Goal: Transaction & Acquisition: Obtain resource

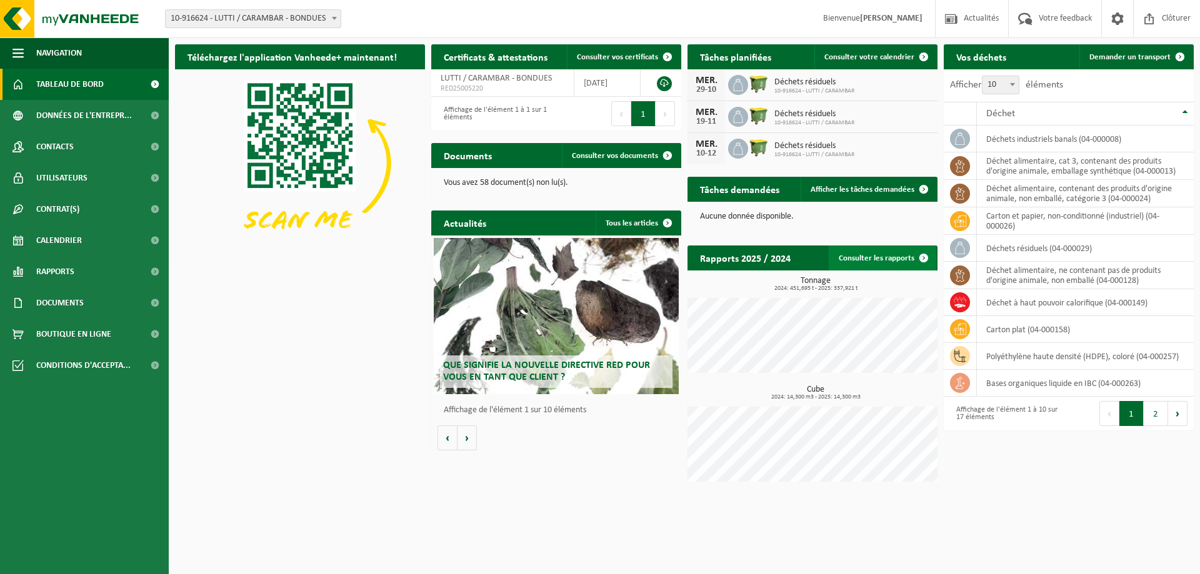
click at [867, 261] on link "Consulter les rapports" at bounding box center [883, 258] width 108 height 25
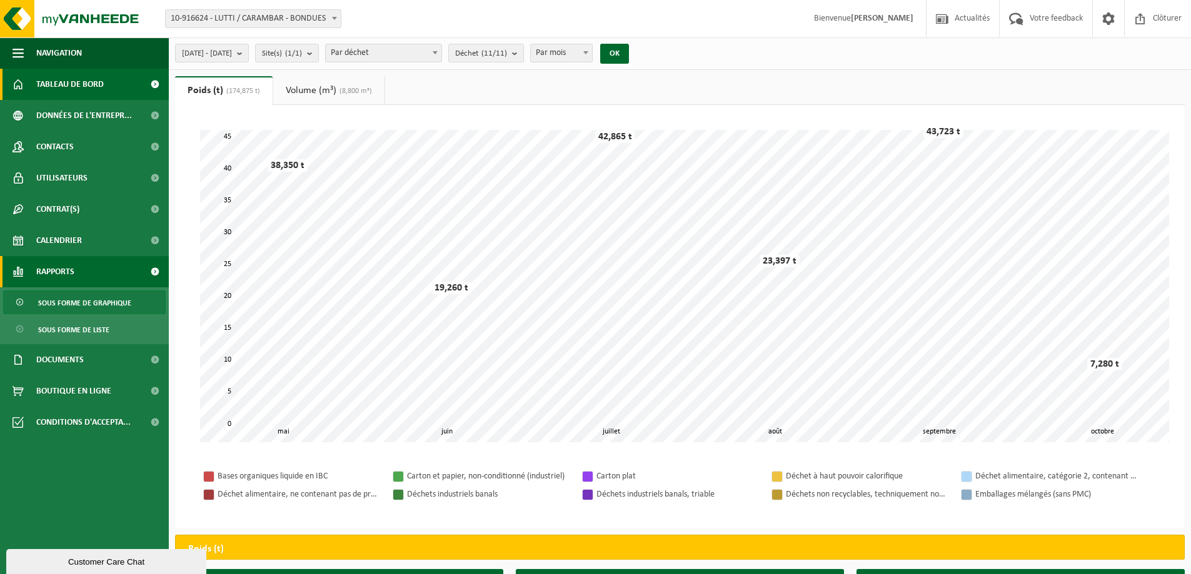
click at [75, 86] on span "Tableau de bord" at bounding box center [70, 84] width 68 height 31
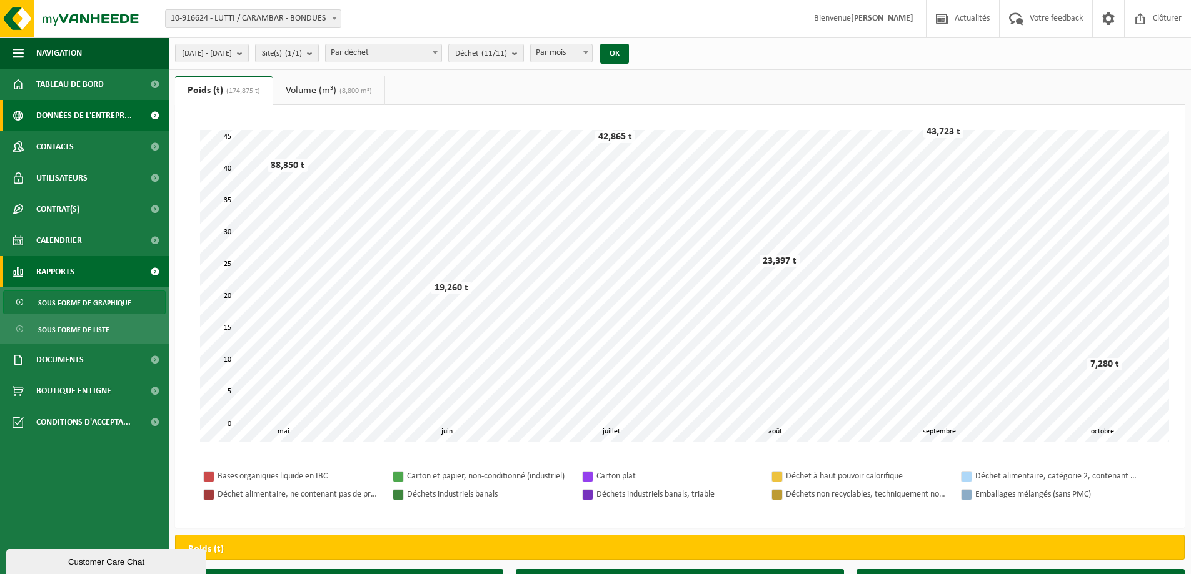
click at [76, 116] on span "Données de l'entrepr..." at bounding box center [84, 115] width 96 height 31
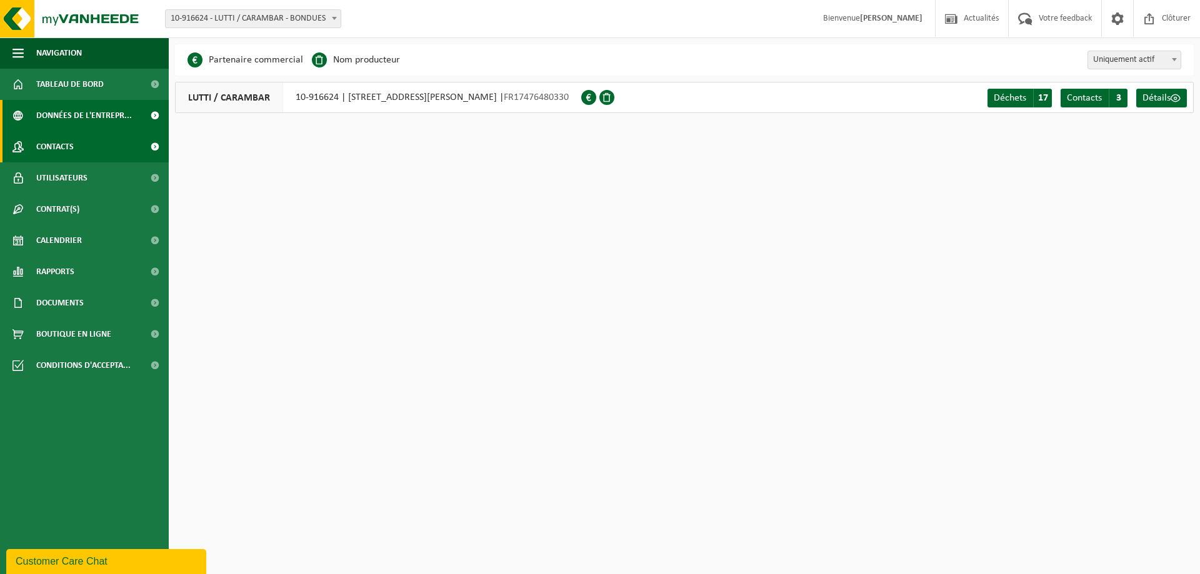
click at [63, 144] on span "Contacts" at bounding box center [55, 146] width 38 height 31
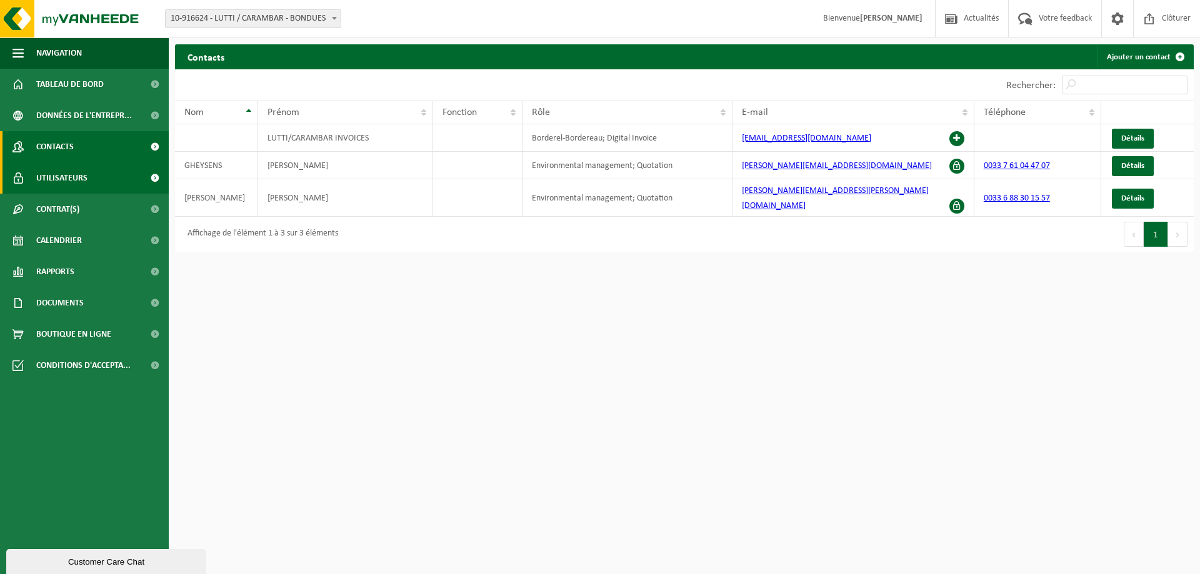
click at [63, 178] on span "Utilisateurs" at bounding box center [61, 178] width 51 height 31
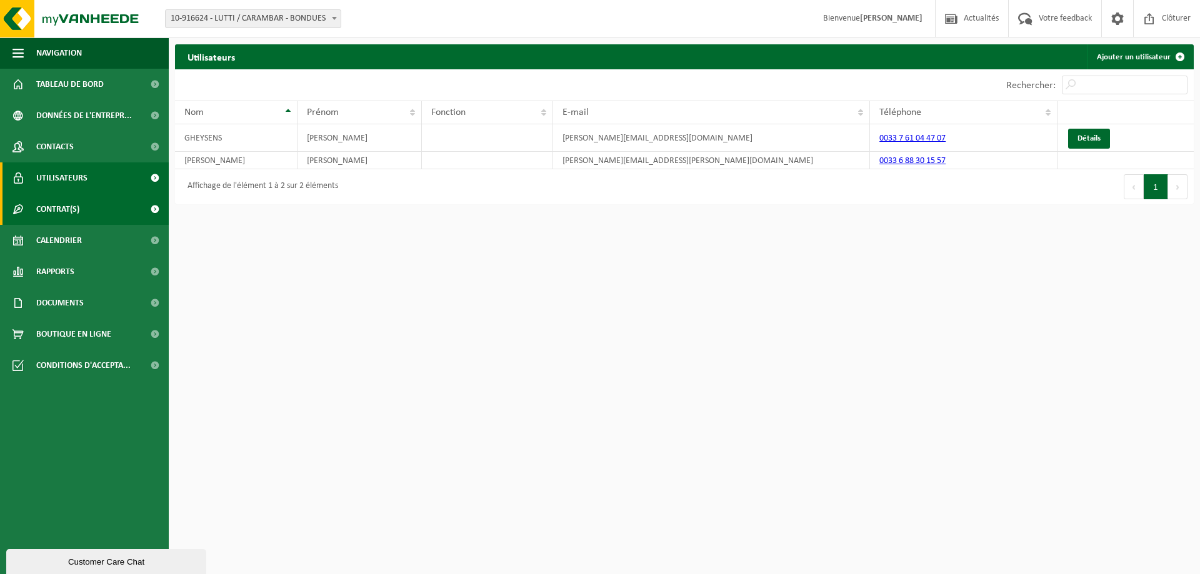
click at [62, 210] on span "Contrat(s)" at bounding box center [57, 209] width 43 height 31
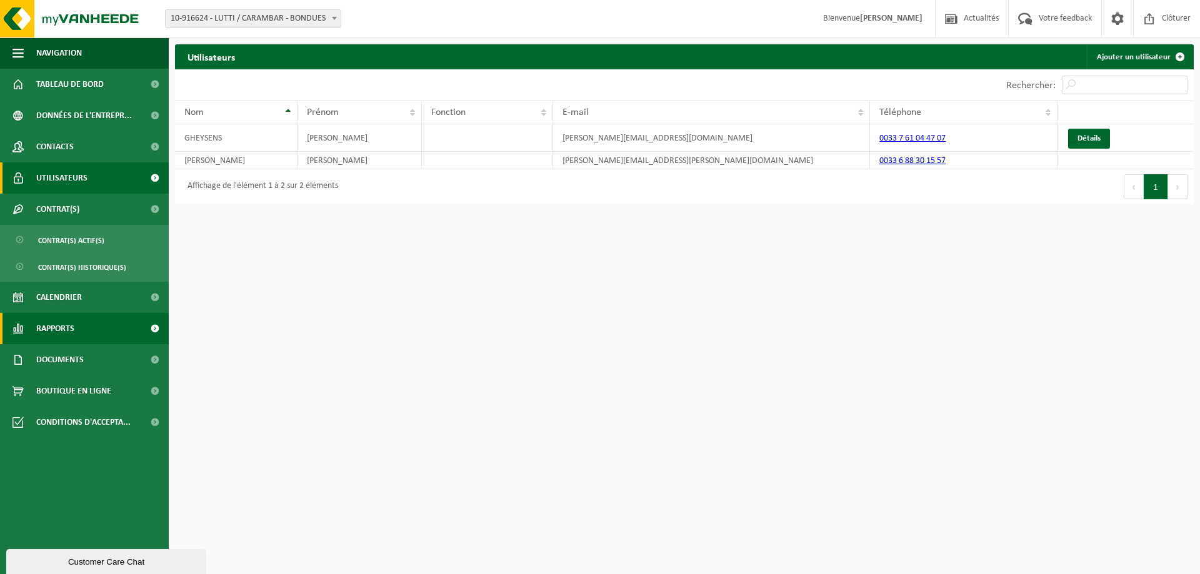
click at [65, 325] on span "Rapports" at bounding box center [55, 328] width 38 height 31
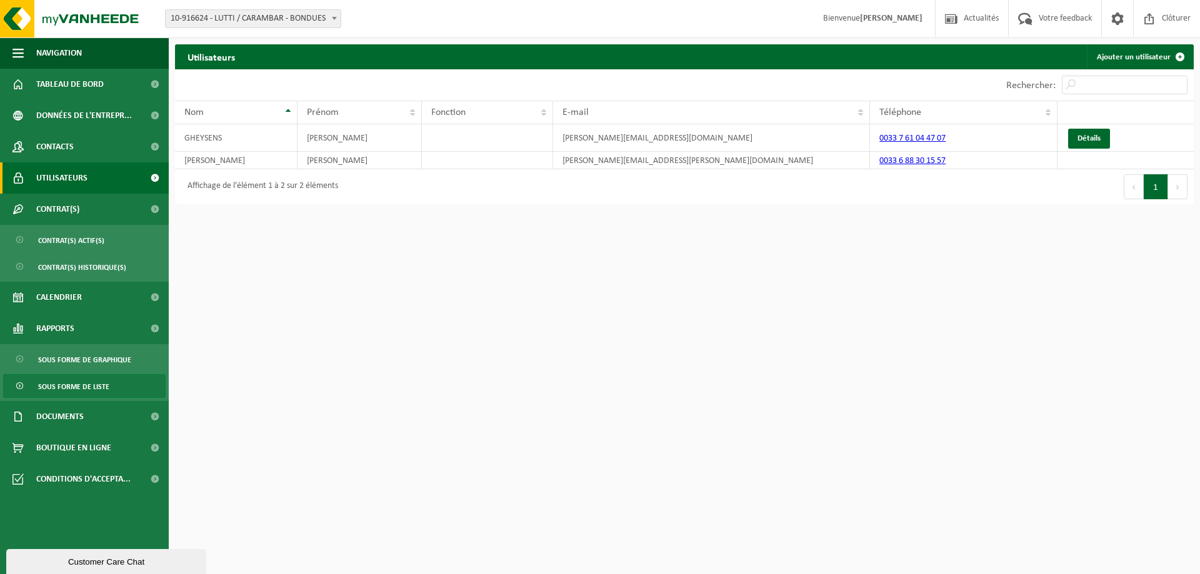
click at [81, 389] on span "Sous forme de liste" at bounding box center [73, 387] width 71 height 24
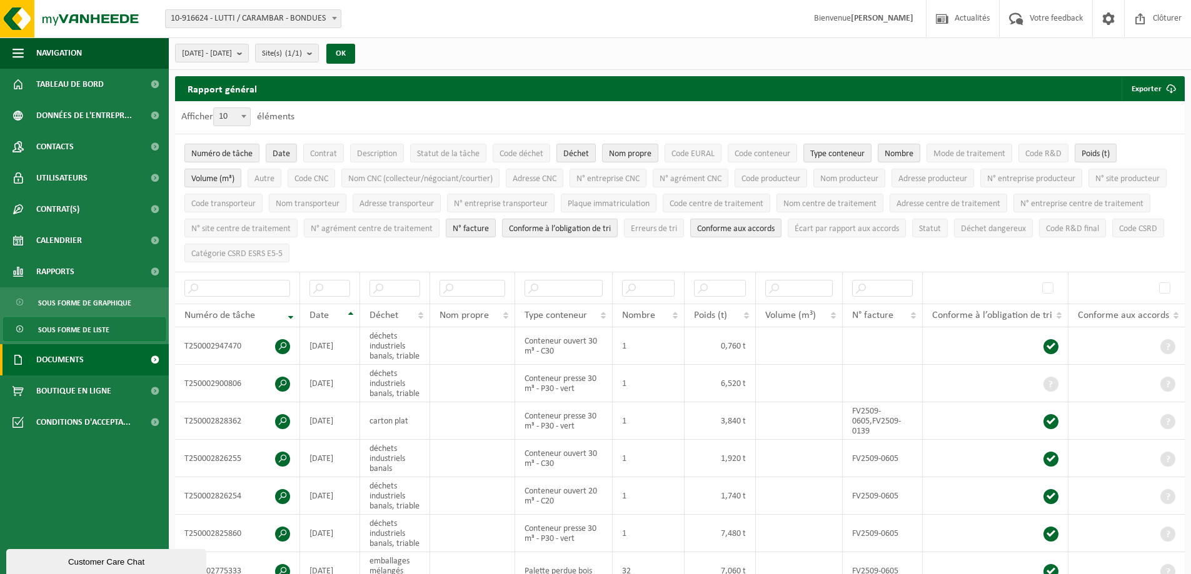
click at [58, 362] on span "Documents" at bounding box center [60, 359] width 48 height 31
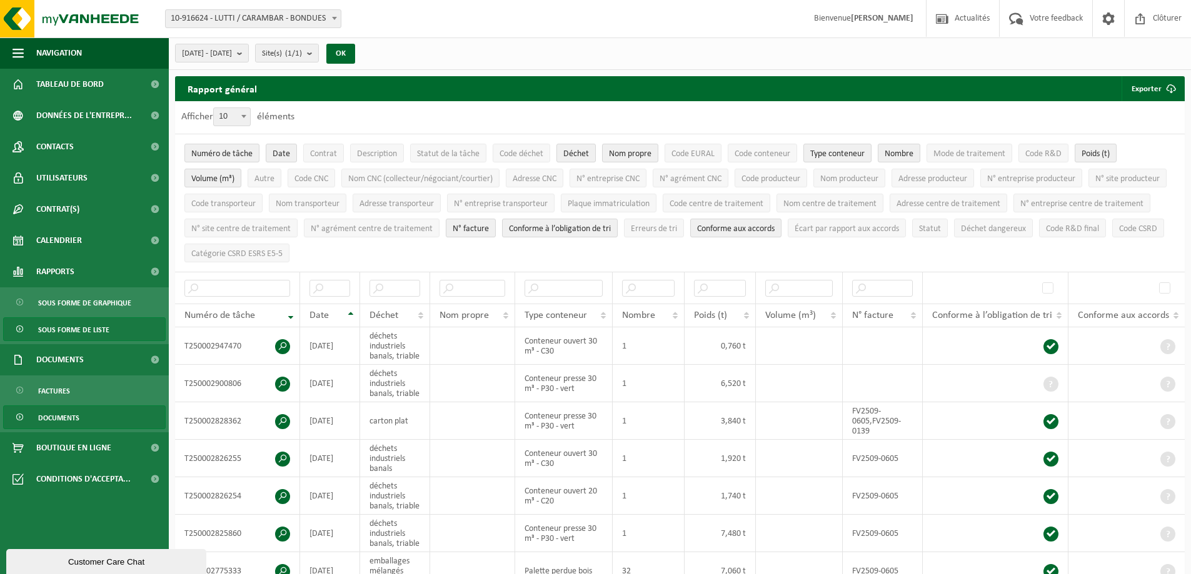
click at [61, 416] on span "Documents" at bounding box center [58, 418] width 41 height 24
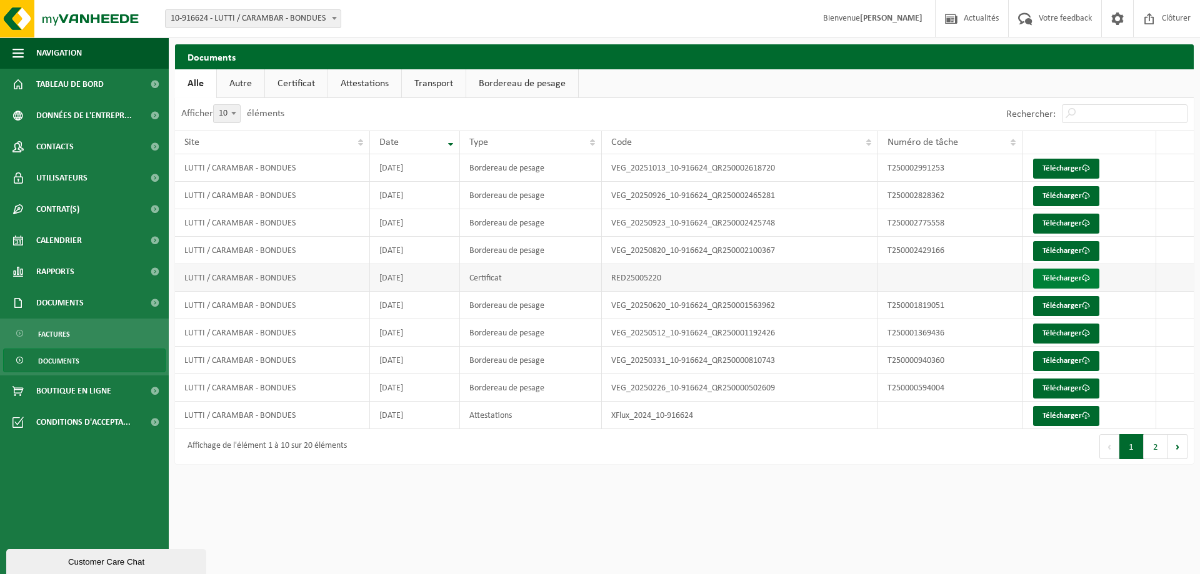
click at [1063, 280] on link "Télécharger" at bounding box center [1066, 279] width 66 height 20
click at [1049, 416] on link "Télécharger" at bounding box center [1066, 416] width 66 height 20
click at [1153, 448] on button "2" at bounding box center [1156, 446] width 24 height 25
click at [61, 360] on span "Documents" at bounding box center [58, 361] width 41 height 24
click at [298, 84] on link "Certificat" at bounding box center [296, 83] width 63 height 29
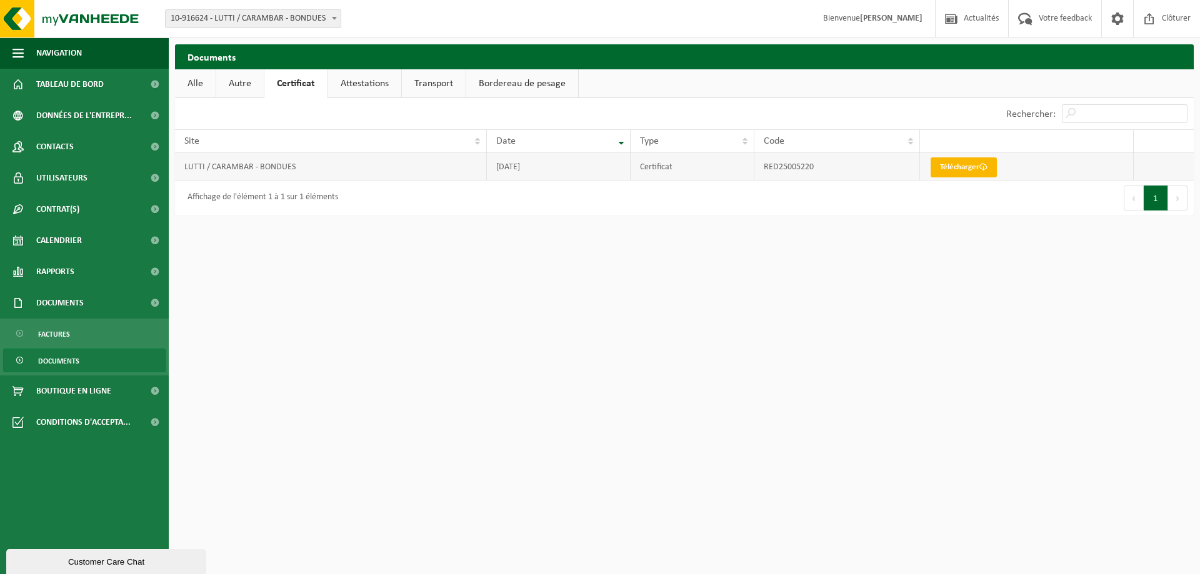
click at [973, 169] on link "Télécharger" at bounding box center [964, 168] width 66 height 20
click at [51, 303] on span "Documents" at bounding box center [60, 303] width 48 height 31
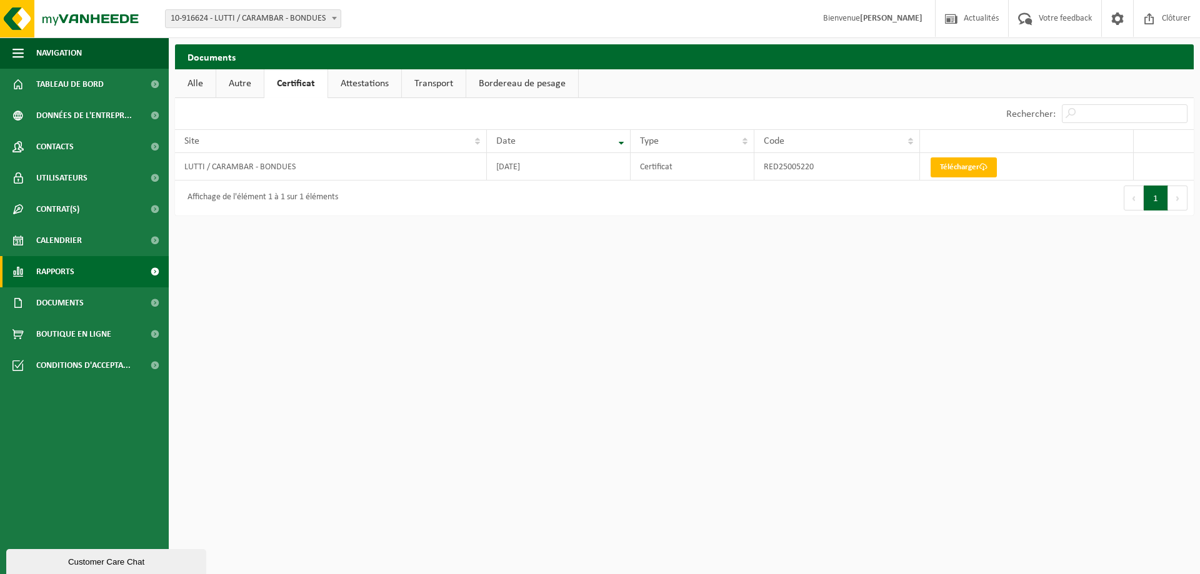
click at [57, 273] on span "Rapports" at bounding box center [55, 271] width 38 height 31
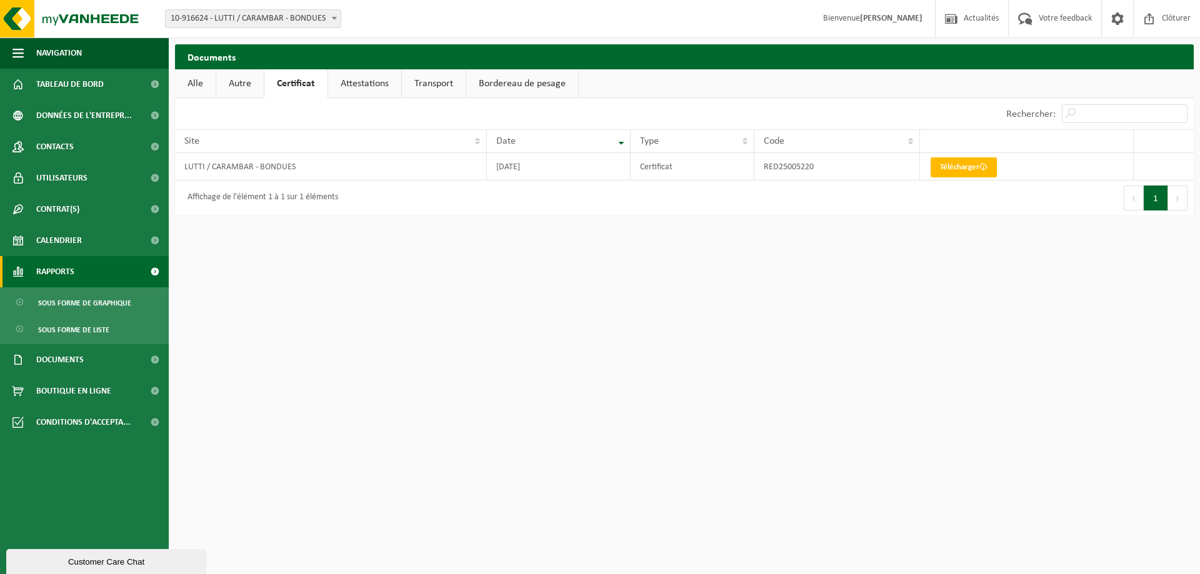
click at [54, 268] on span "Rapports" at bounding box center [55, 271] width 38 height 31
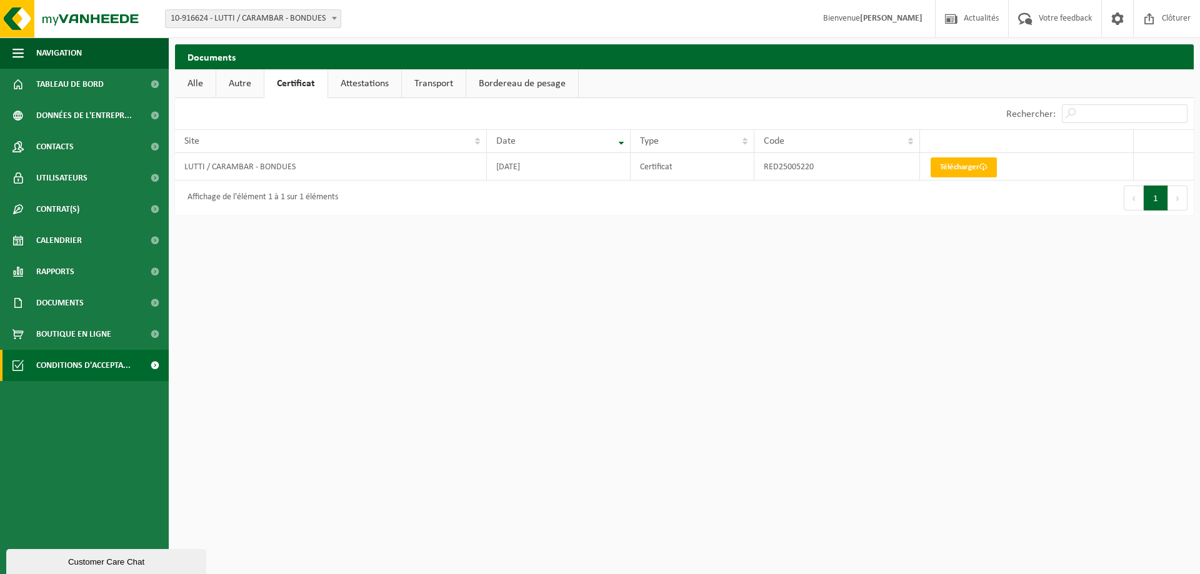
click at [59, 360] on span "Conditions d'accepta..." at bounding box center [83, 365] width 94 height 31
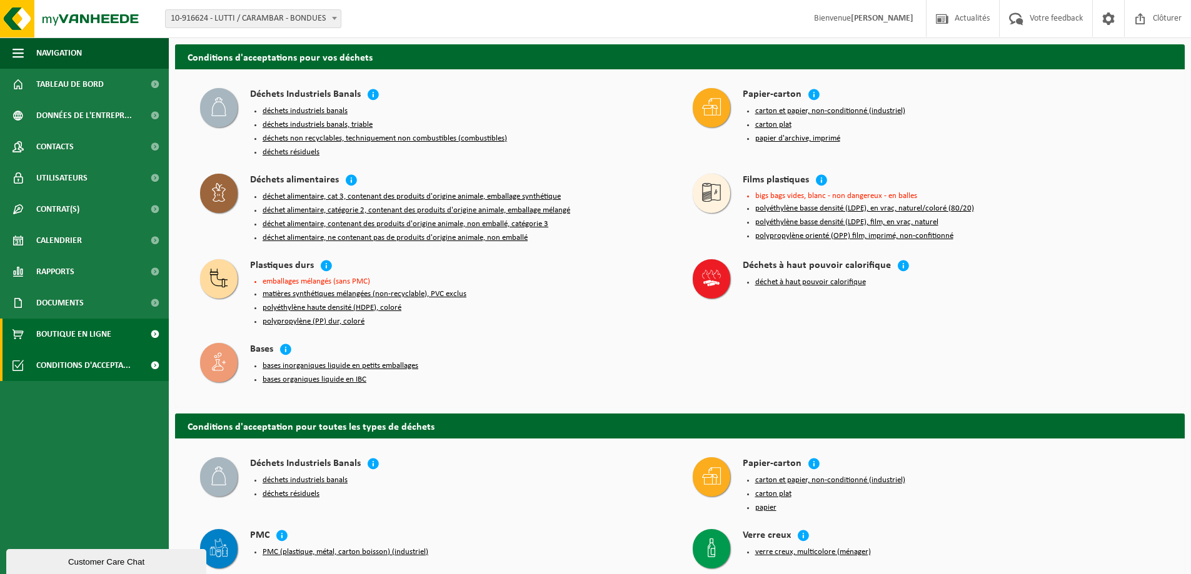
click at [56, 336] on span "Boutique en ligne" at bounding box center [73, 334] width 75 height 31
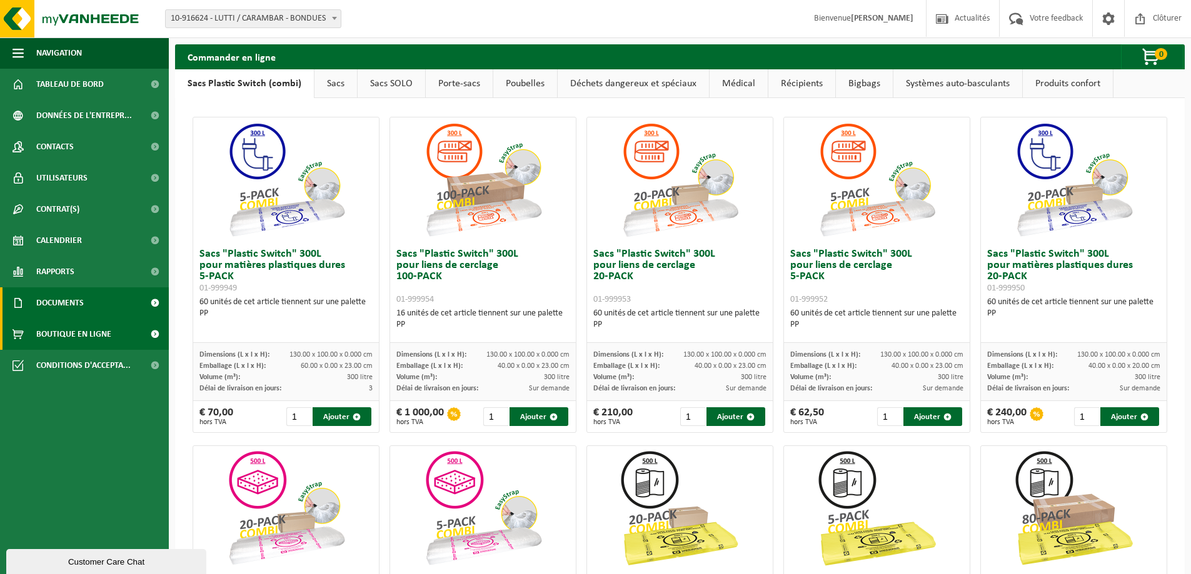
click at [63, 302] on span "Documents" at bounding box center [60, 303] width 48 height 31
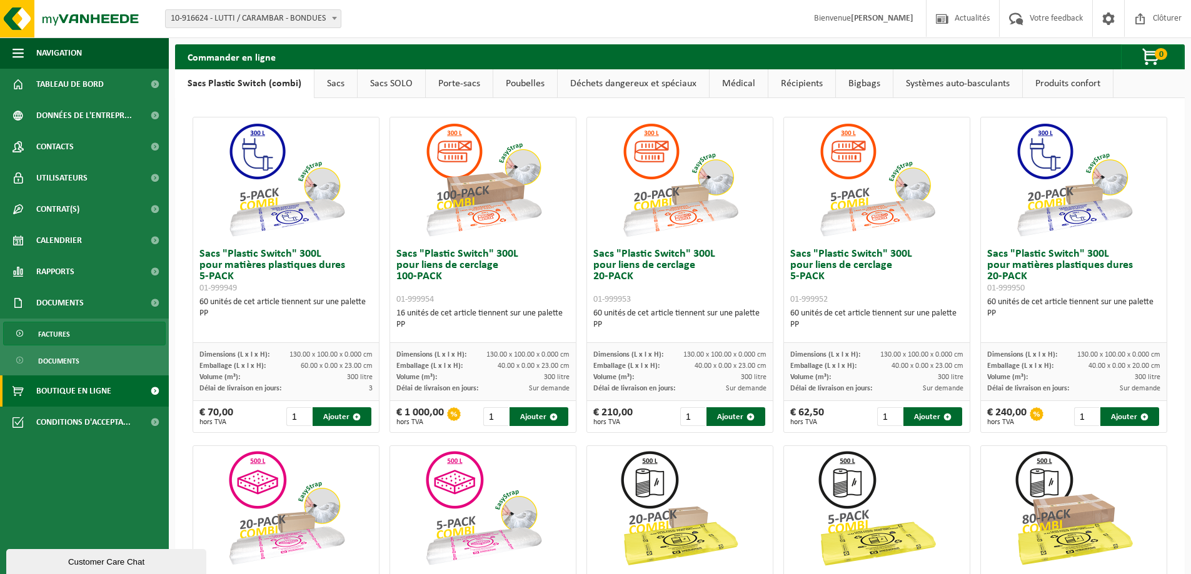
click at [60, 333] on span "Factures" at bounding box center [54, 335] width 32 height 24
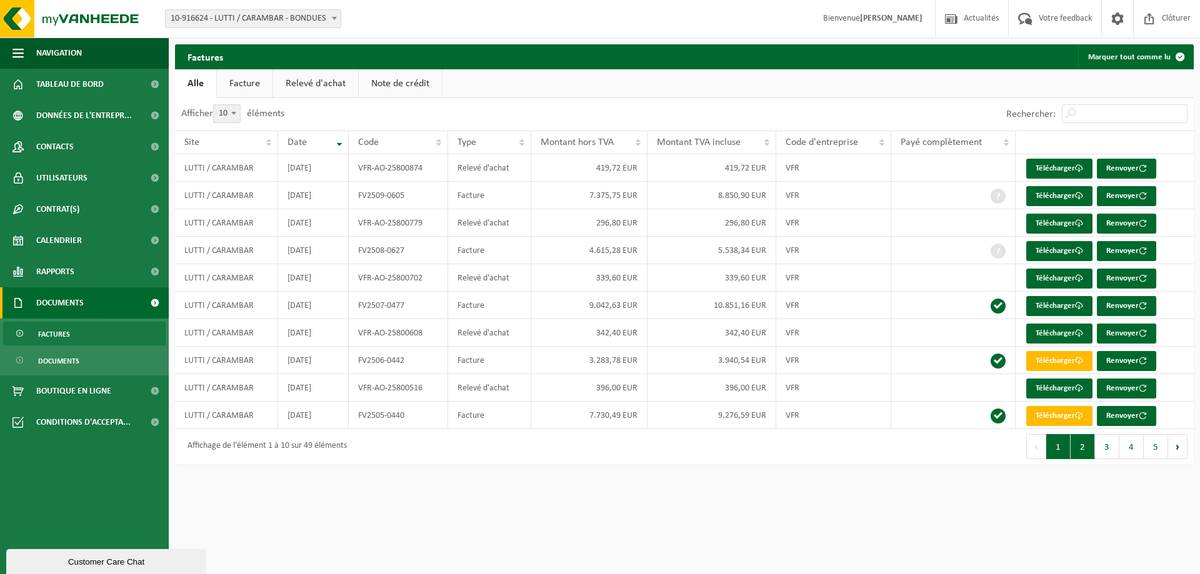
click at [1087, 446] on button "2" at bounding box center [1083, 446] width 24 height 25
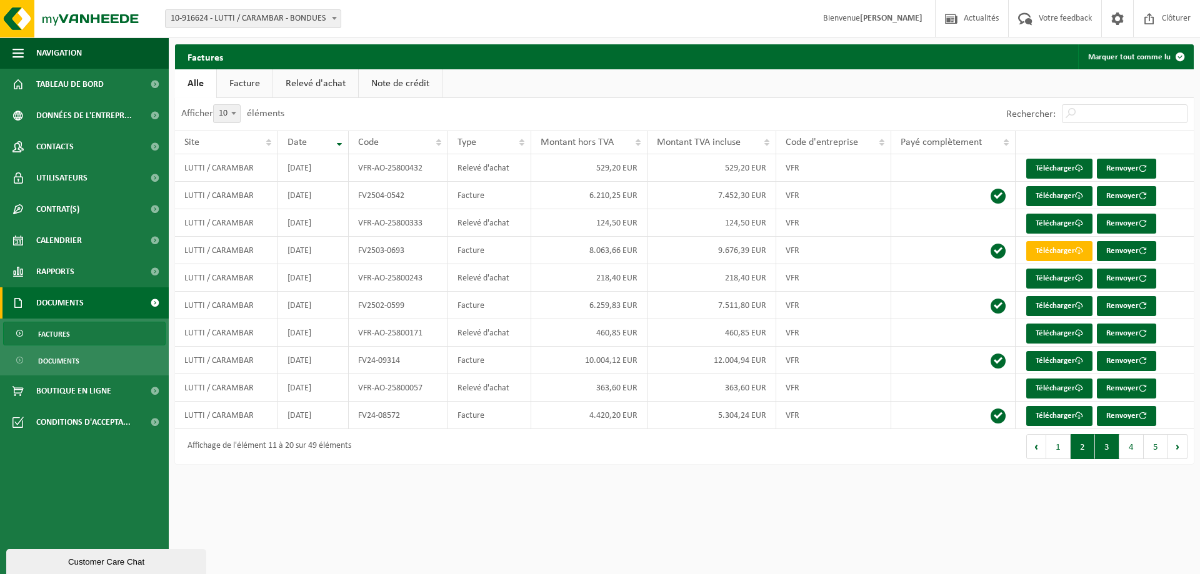
click at [1103, 446] on button "3" at bounding box center [1107, 446] width 24 height 25
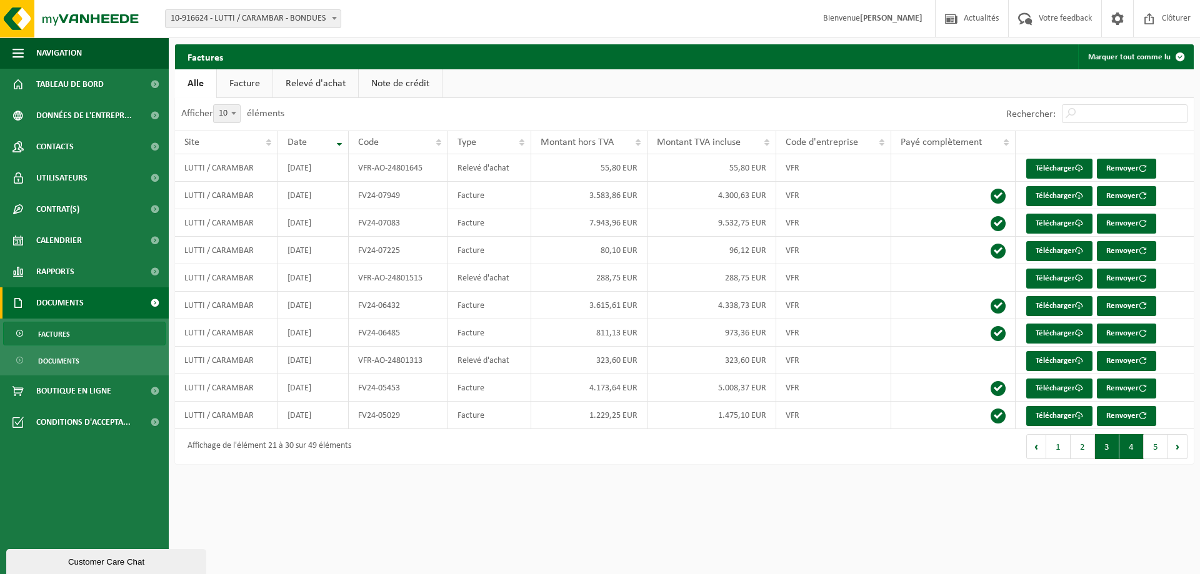
click at [1131, 445] on button "4" at bounding box center [1132, 446] width 24 height 25
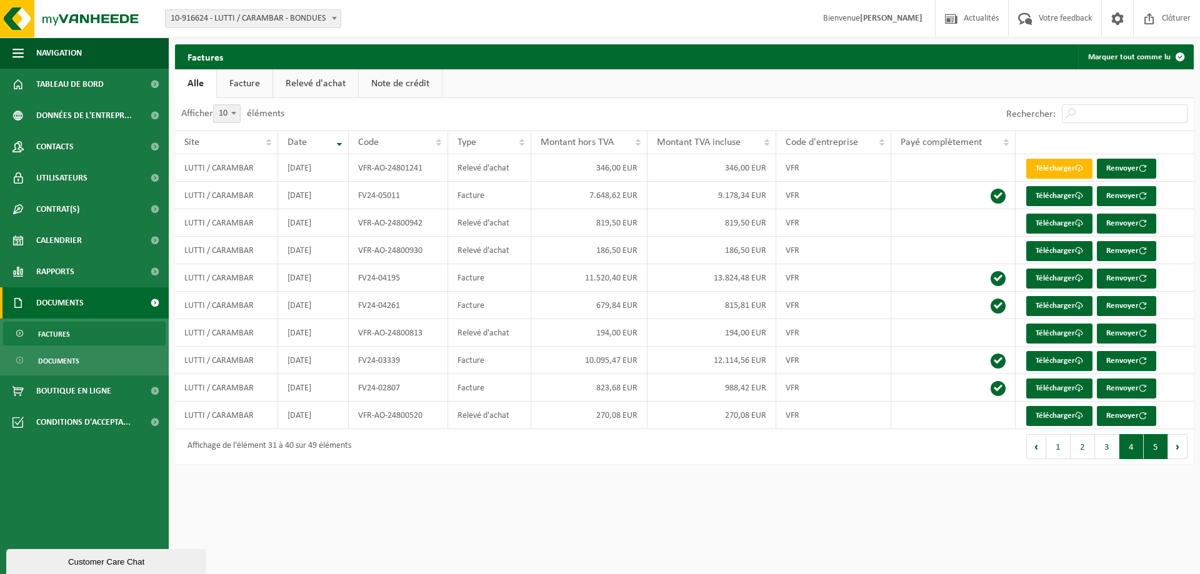
click at [1155, 446] on button "5" at bounding box center [1156, 446] width 24 height 25
